Goal: Navigation & Orientation: Go to known website

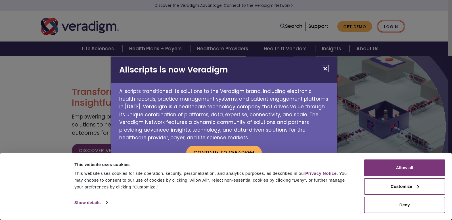
click at [395, 56] on body "Consent Details [#IABV2SETTINGS#] About This website uses cookies This website …" at bounding box center [226, 166] width 452 height 220
click at [326, 69] on button "Close" at bounding box center [325, 68] width 7 height 7
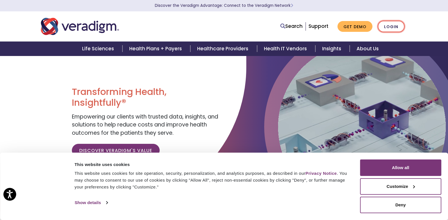
click at [386, 28] on link "Login" at bounding box center [391, 27] width 27 height 12
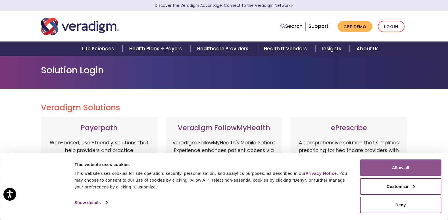
click at [403, 169] on button "Allow all" at bounding box center [400, 167] width 81 height 16
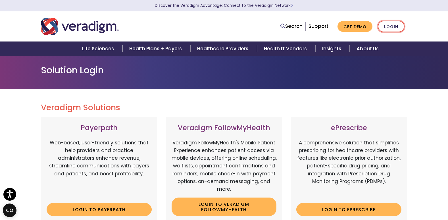
click at [394, 27] on link "Login" at bounding box center [391, 27] width 27 height 12
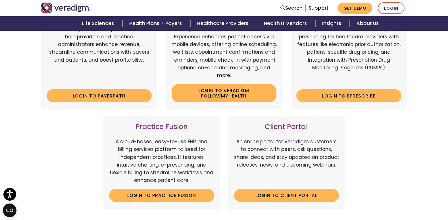
scroll to position [142, 0]
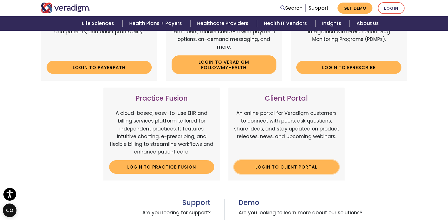
click at [300, 167] on link "Login to Client Portal" at bounding box center [286, 166] width 105 height 13
